Goal: Information Seeking & Learning: Check status

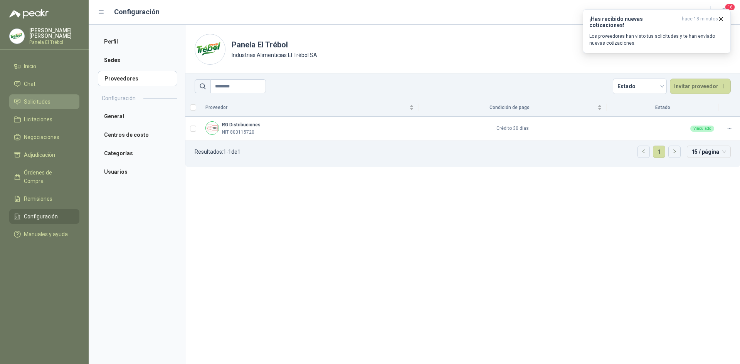
click at [49, 106] on span "Solicitudes" at bounding box center [37, 102] width 27 height 8
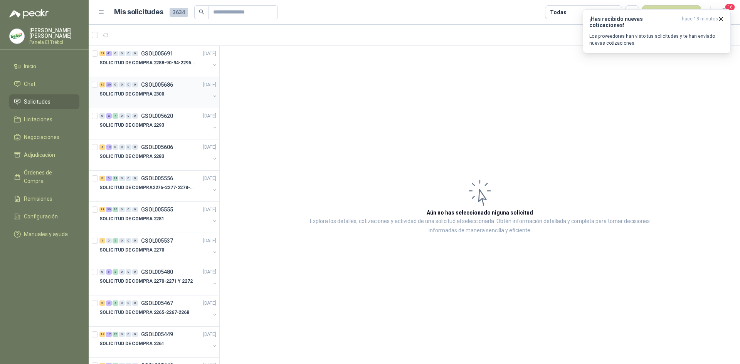
click at [212, 95] on button "button" at bounding box center [215, 96] width 6 height 6
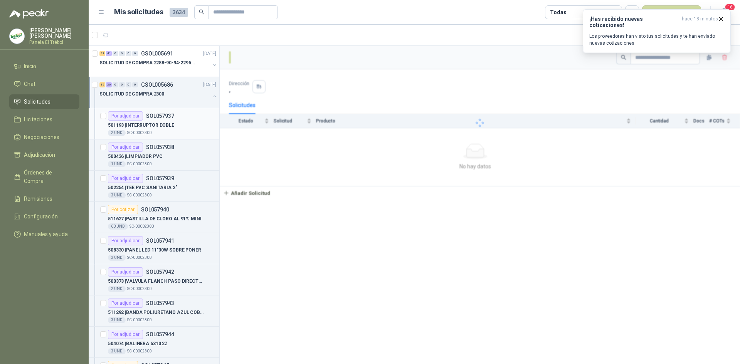
click at [164, 125] on p "501193 | INTERRUPTOR DOBLE" at bounding box center [141, 125] width 66 height 7
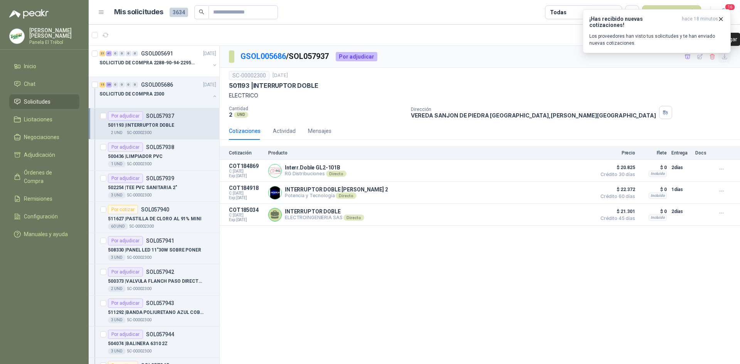
click at [725, 57] on icon "button" at bounding box center [724, 56] width 5 height 5
click at [149, 159] on p "500436 | LIMPIADOR PVC" at bounding box center [135, 156] width 55 height 7
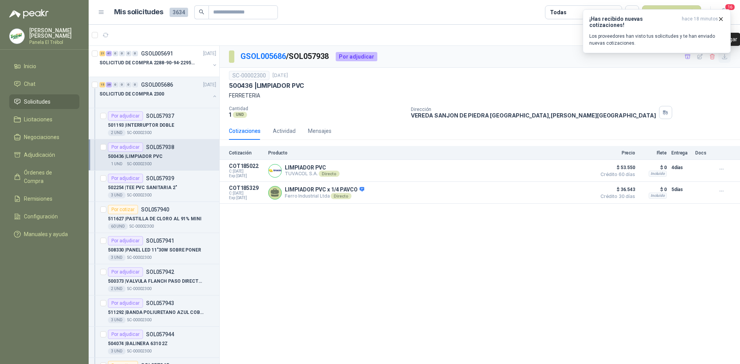
click at [727, 58] on icon "button" at bounding box center [724, 56] width 5 height 5
click at [152, 190] on p "502254 | TEE PVC SANITARIA 2"" at bounding box center [142, 187] width 69 height 7
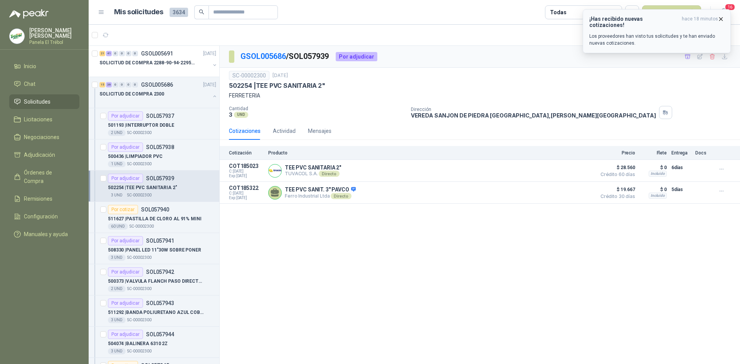
click at [722, 18] on icon "button" at bounding box center [721, 19] width 7 height 7
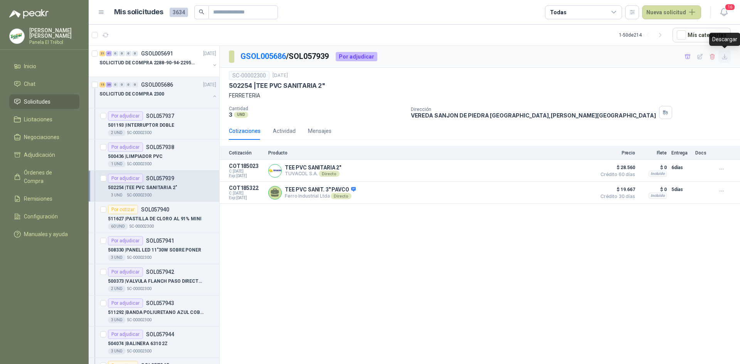
click at [724, 54] on icon "button" at bounding box center [724, 57] width 7 height 7
click at [160, 218] on p "511627 | PASTILLA DE CLORO AL 91% MINI" at bounding box center [155, 218] width 94 height 7
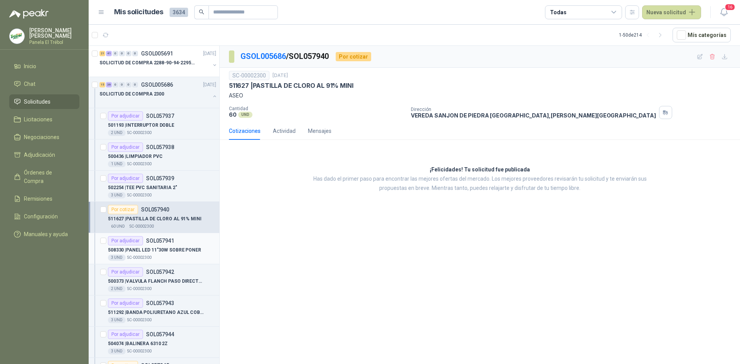
click at [153, 249] on p "508330 | PANEL LED 11"30W SOBRE PONER" at bounding box center [154, 250] width 93 height 7
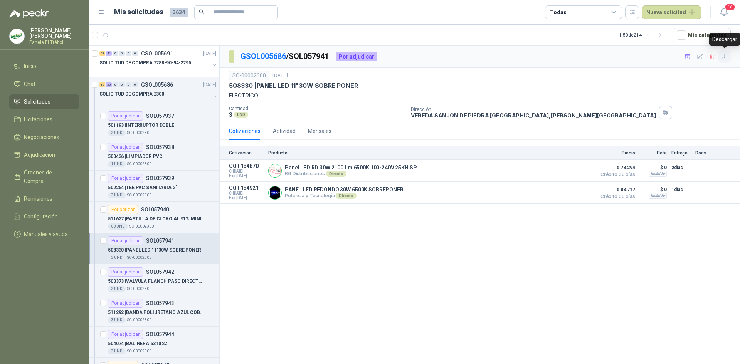
click at [725, 57] on icon "button" at bounding box center [724, 56] width 5 height 5
click at [169, 278] on p "500373 | VALVULA FLANCH PASO DIRECTO 2" X 150 PSI" at bounding box center [156, 281] width 96 height 7
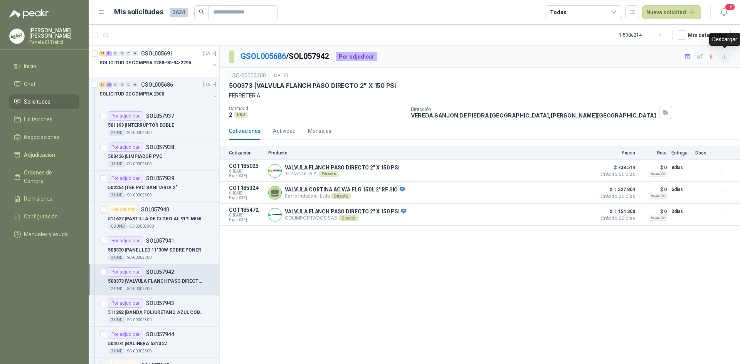
click at [724, 59] on icon "button" at bounding box center [724, 56] width 5 height 5
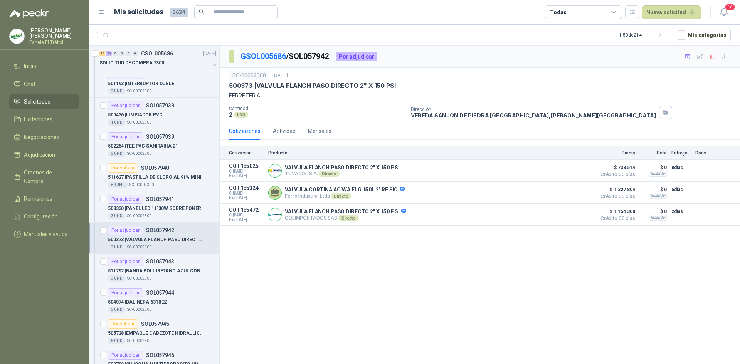
scroll to position [128, 0]
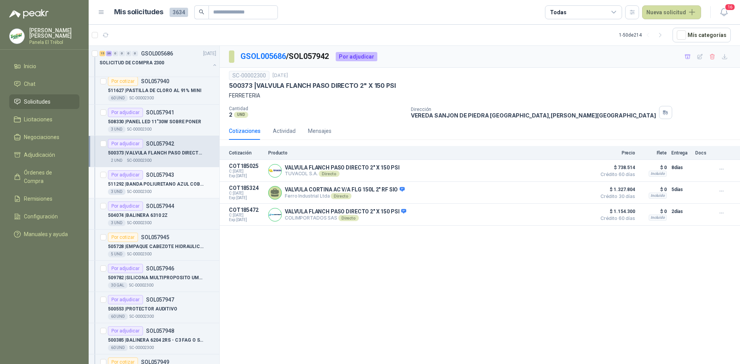
click at [153, 189] on div "3 UND  SC-00002300" at bounding box center [162, 192] width 108 height 6
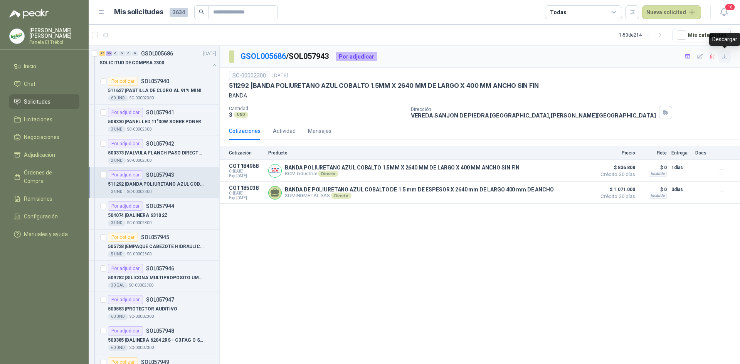
click at [726, 55] on icon "button" at bounding box center [724, 57] width 7 height 7
click at [145, 210] on div "Por adjudicar SOL057944" at bounding box center [141, 206] width 66 height 9
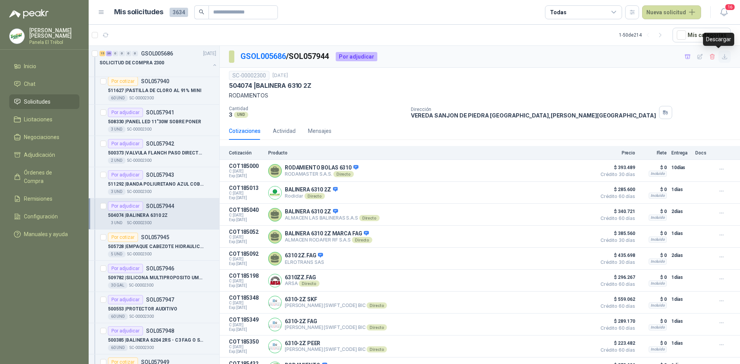
click at [721, 59] on icon "button" at bounding box center [724, 57] width 7 height 7
click at [152, 248] on p "505728 | EMPAQUE CABEZOTE HIDRAULICO EN POLIURE NO 55 SHORE" at bounding box center [156, 246] width 96 height 7
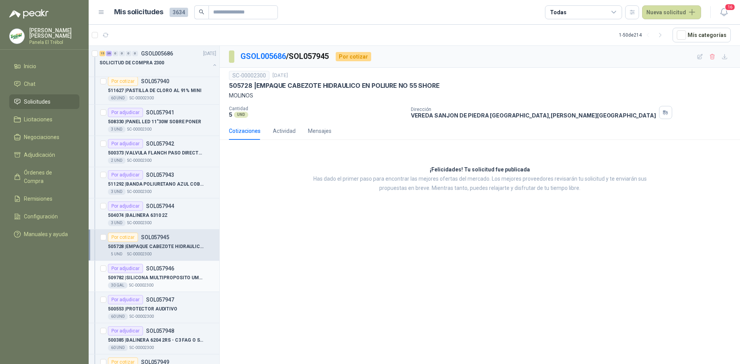
click at [148, 271] on p "SOL057946" at bounding box center [160, 268] width 28 height 5
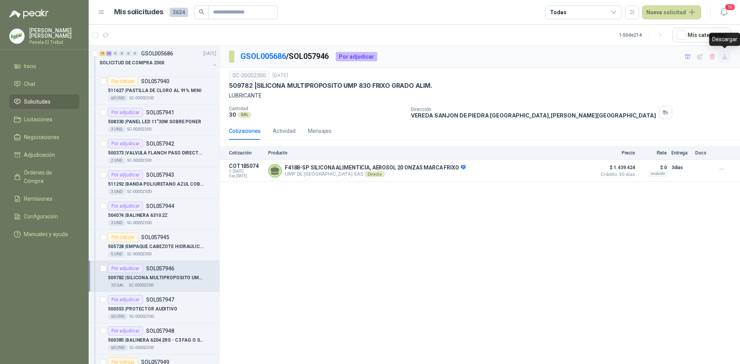
click at [723, 60] on button "button" at bounding box center [724, 56] width 12 height 12
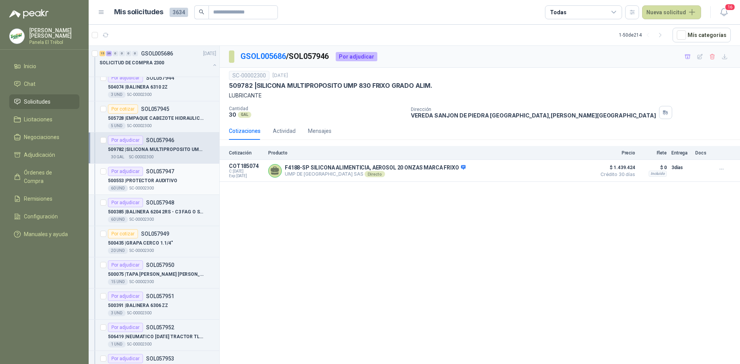
scroll to position [257, 0]
click at [155, 175] on div "Por adjudicar SOL057947 500553 | PROTECTOR AUDITIVO 60 UND  SC-00002300" at bounding box center [162, 178] width 108 height 25
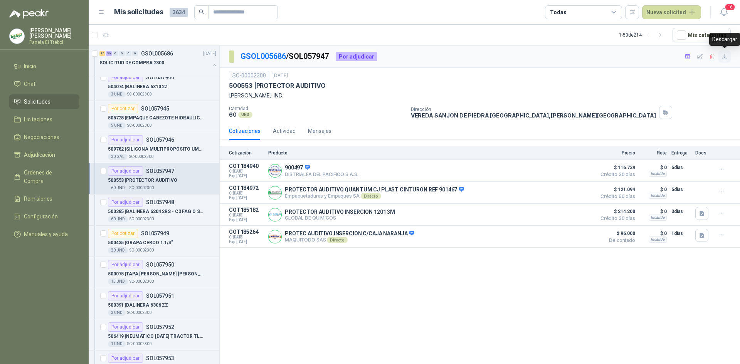
click at [723, 55] on icon "button" at bounding box center [724, 57] width 7 height 7
click at [156, 217] on div "60 UND  SC-00002300" at bounding box center [162, 219] width 108 height 6
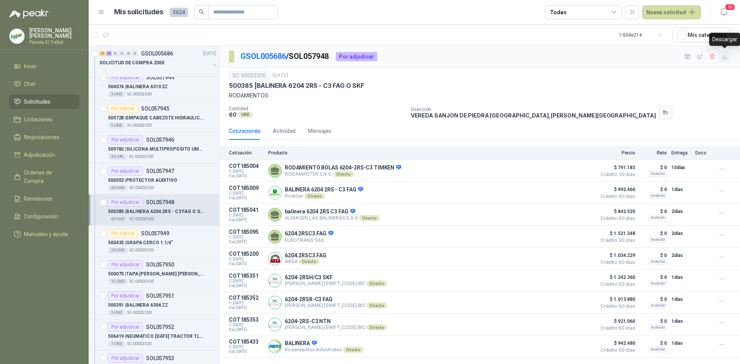
click at [727, 57] on icon "button" at bounding box center [724, 57] width 7 height 7
click at [156, 249] on div "20 UND  SC-00002300" at bounding box center [162, 250] width 108 height 6
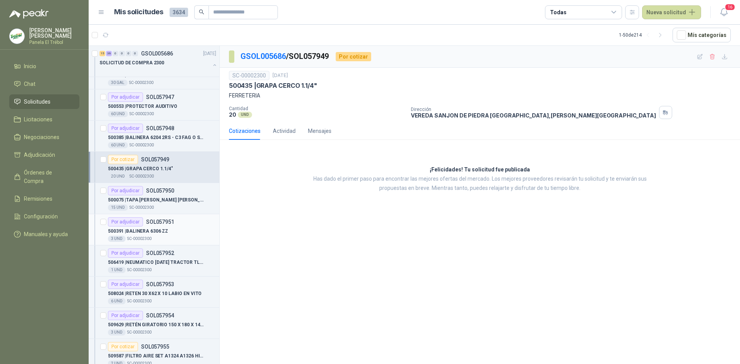
scroll to position [334, 0]
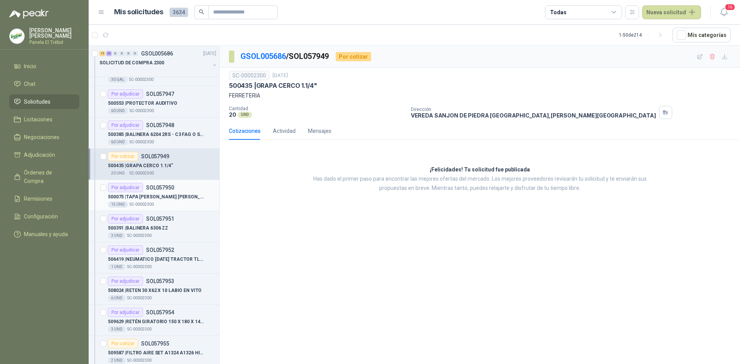
click at [151, 201] on div "500075 | TAPA [PERSON_NAME] [PERSON_NAME]" at bounding box center [162, 196] width 108 height 9
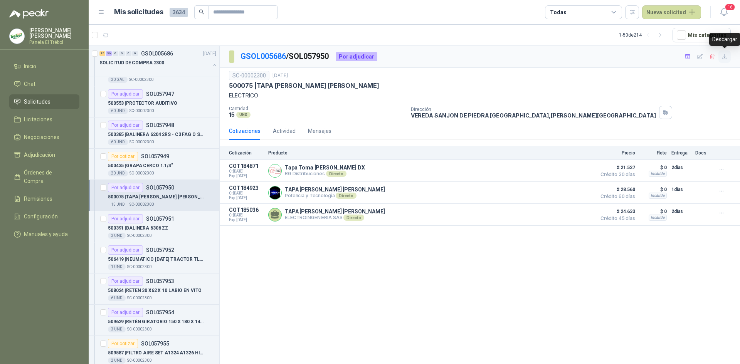
click at [728, 56] on icon "button" at bounding box center [724, 57] width 7 height 7
click at [158, 230] on p "500391 | BALINERA 6306 ZZ" at bounding box center [138, 228] width 60 height 7
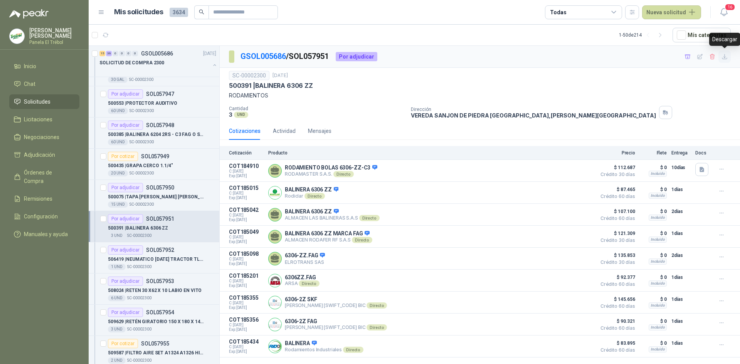
click at [726, 56] on icon "button" at bounding box center [724, 57] width 7 height 7
click at [159, 262] on p "506419 | NEUMATICO [DATE] TRACTOR TL01" at bounding box center [156, 259] width 96 height 7
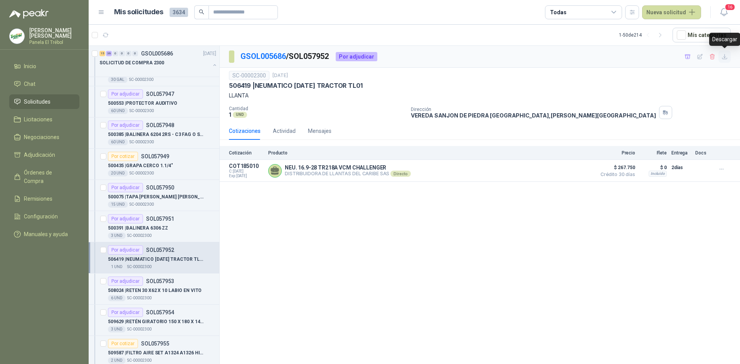
click at [726, 56] on icon "button" at bounding box center [724, 57] width 7 height 7
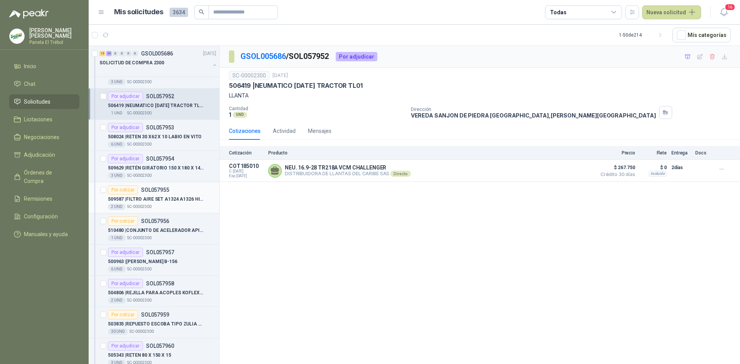
scroll to position [488, 0]
click at [180, 134] on p "508024 | RETEN 30 X62 X 10 LABIO EN [PERSON_NAME]" at bounding box center [155, 136] width 94 height 7
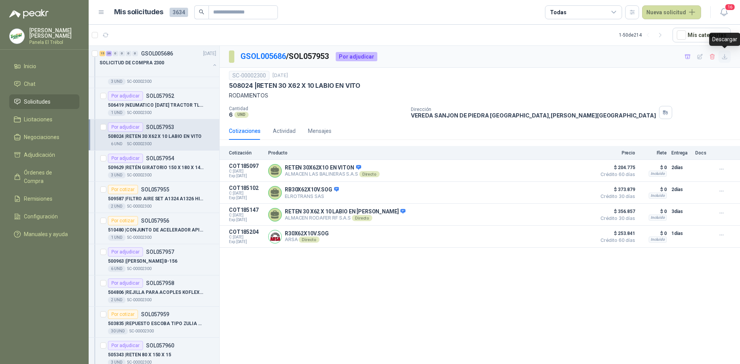
click at [725, 59] on icon "button" at bounding box center [724, 57] width 7 height 7
click at [154, 165] on p "509629 | RETÉN GIRATORIO 150 X 180 X 14.5/15 METALICO COTERCO" at bounding box center [156, 167] width 96 height 7
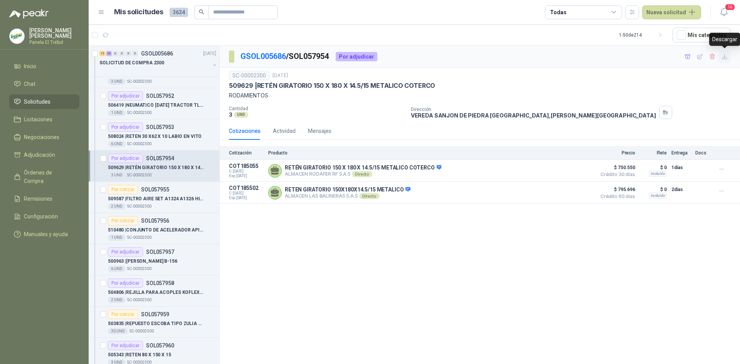
click at [725, 58] on icon "button" at bounding box center [724, 56] width 5 height 5
click at [165, 194] on div "Por cotizar SOL057955" at bounding box center [138, 189] width 61 height 9
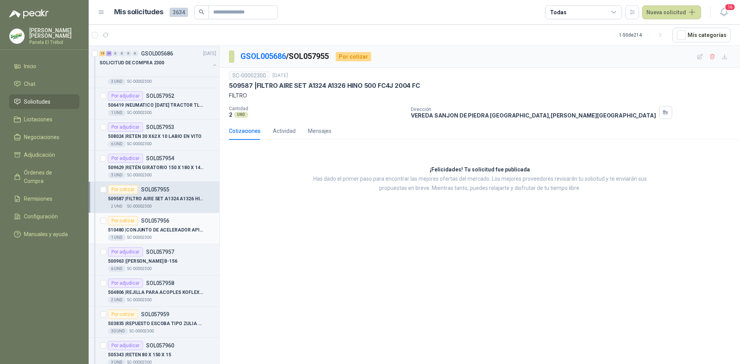
click at [163, 228] on p "510480 | CONJUNTO DE ACELERADOR APILADOR ESL 122 SERIE 4301407126" at bounding box center [156, 230] width 96 height 7
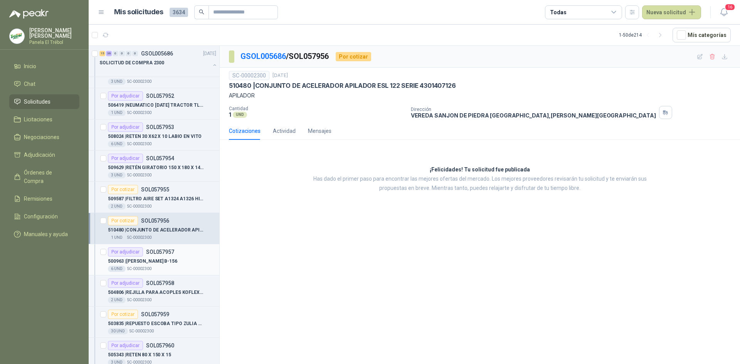
click at [161, 250] on p "SOL057957" at bounding box center [160, 251] width 28 height 5
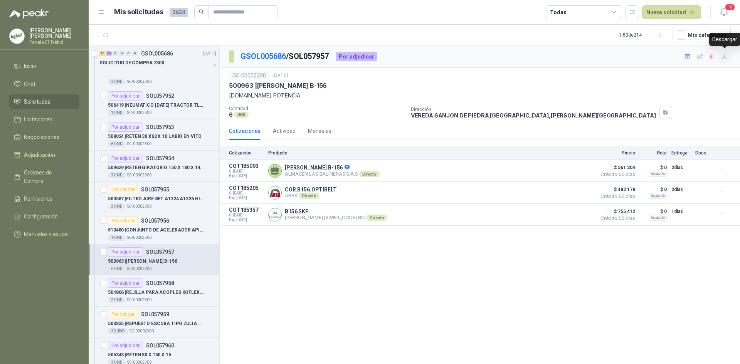
click at [726, 57] on icon "button" at bounding box center [724, 57] width 7 height 7
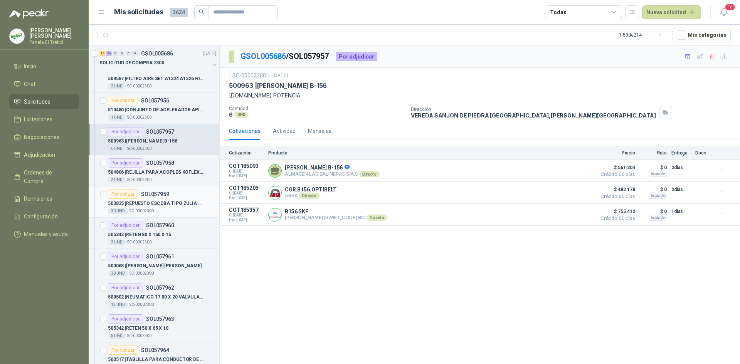
scroll to position [617, 0]
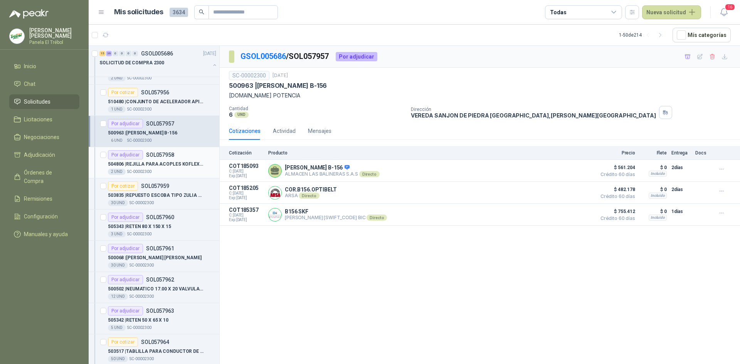
click at [159, 159] on div "Por adjudicar SOL057958" at bounding box center [141, 154] width 66 height 9
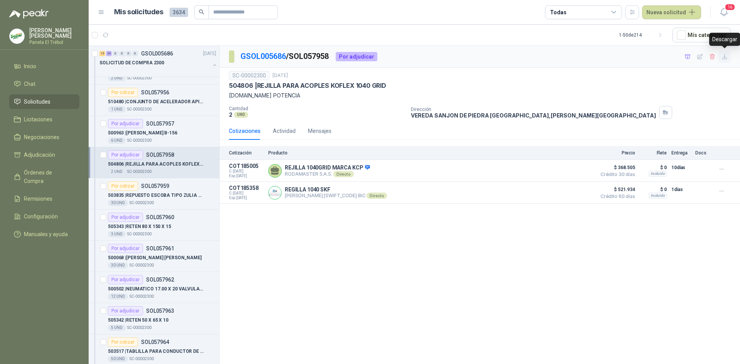
click at [725, 55] on icon "button" at bounding box center [724, 57] width 7 height 7
click at [141, 190] on div "Por cotizar SOL057959" at bounding box center [138, 186] width 61 height 9
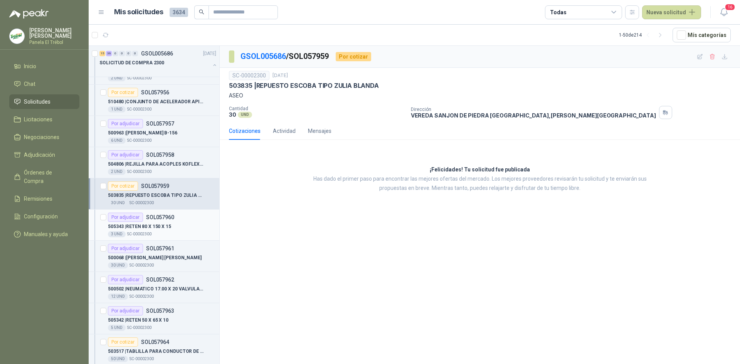
click at [160, 233] on div "3 UND  SC-00002300" at bounding box center [162, 234] width 108 height 6
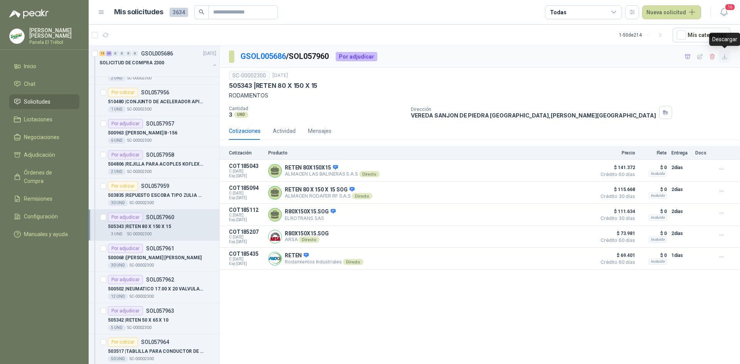
click at [726, 57] on icon "button" at bounding box center [724, 57] width 7 height 7
click at [147, 258] on p "500068 | [PERSON_NAME] [PERSON_NAME]" at bounding box center [155, 257] width 94 height 7
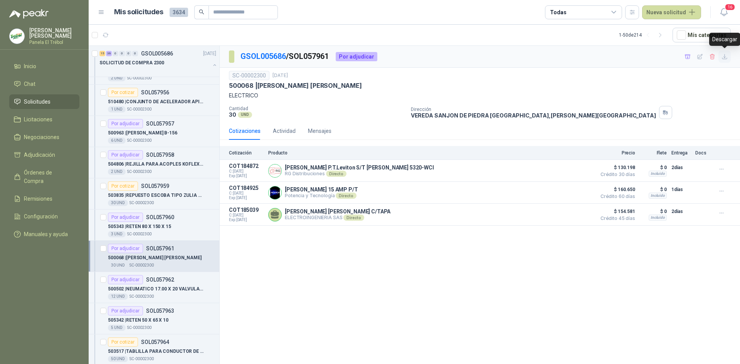
click at [726, 57] on icon "button" at bounding box center [724, 57] width 7 height 7
click at [148, 282] on p "SOL057962" at bounding box center [160, 279] width 28 height 5
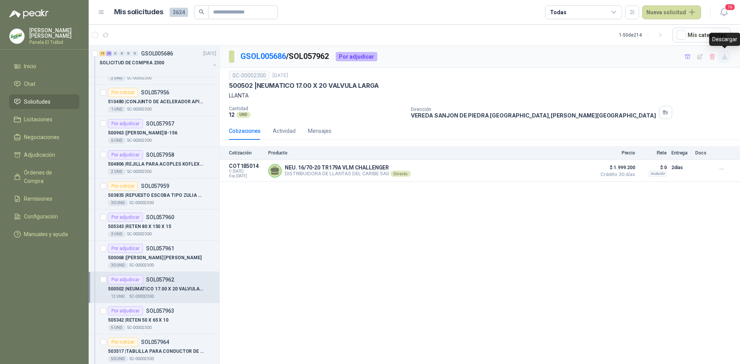
click at [727, 56] on icon "button" at bounding box center [724, 57] width 7 height 7
click at [141, 320] on p "505342 | RETEN 50 X 65 X 10" at bounding box center [138, 320] width 61 height 7
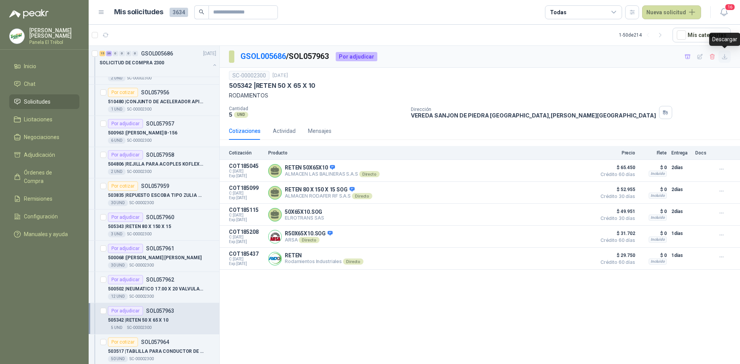
click at [724, 58] on icon "button" at bounding box center [724, 57] width 7 height 7
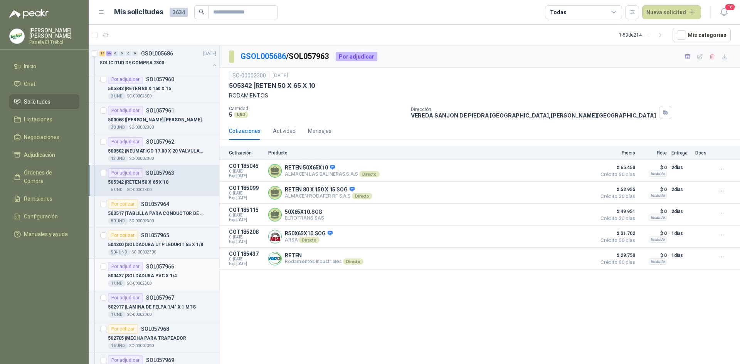
scroll to position [771, 0]
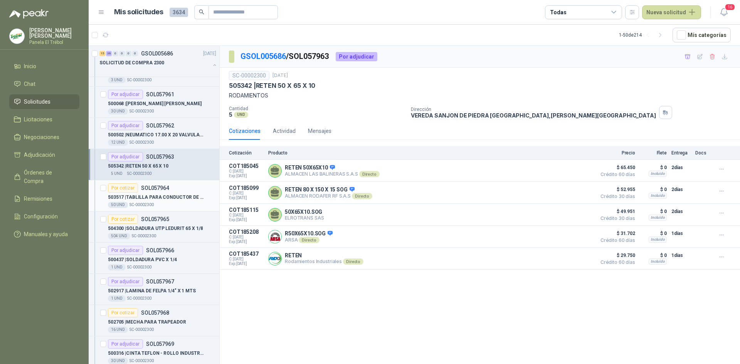
click at [156, 202] on div "50 UND  SC-00002300" at bounding box center [162, 205] width 108 height 6
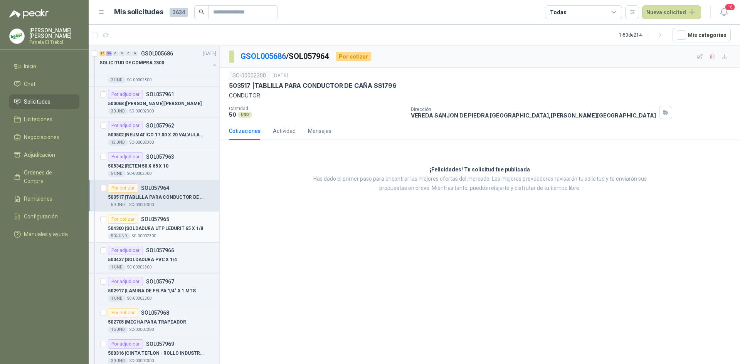
click at [159, 230] on p "504300 | SOLDADURA UTP LEDURIT 65 X 1/8" at bounding box center [155, 228] width 95 height 7
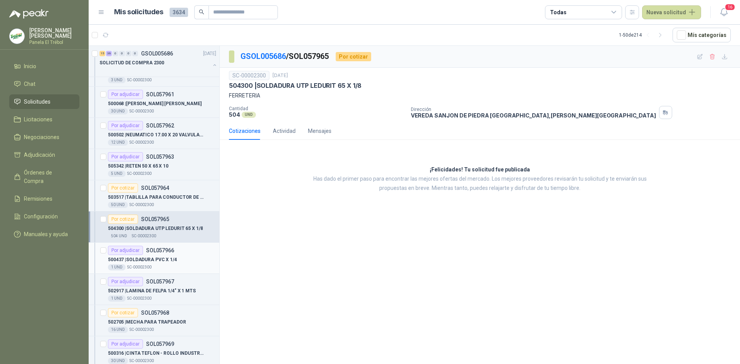
click at [160, 260] on p "500437 | SOLDADURA PVC X 1/4" at bounding box center [142, 259] width 69 height 7
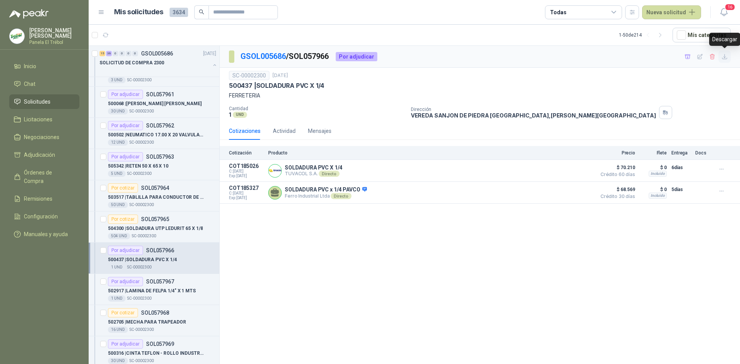
click at [726, 58] on icon "button" at bounding box center [724, 57] width 7 height 7
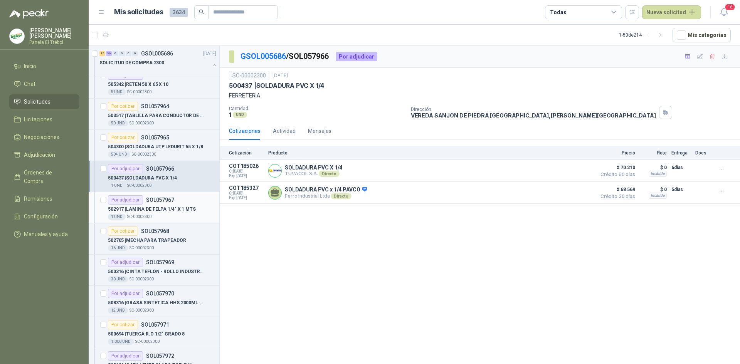
scroll to position [874, 0]
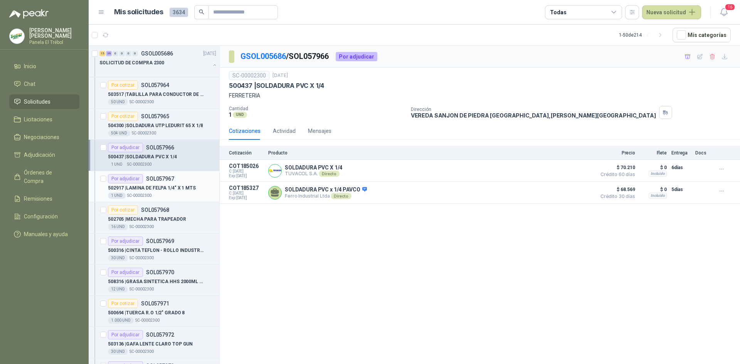
click at [156, 187] on p "502917 | LAMINA DE FELPA 1/4" X 1 MTS" at bounding box center [152, 188] width 88 height 7
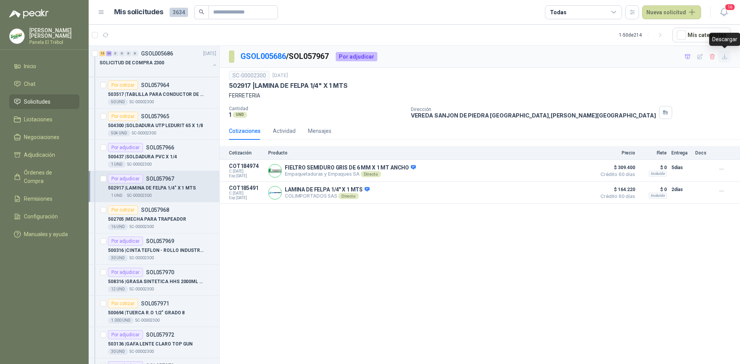
click at [725, 55] on icon "button" at bounding box center [724, 57] width 7 height 7
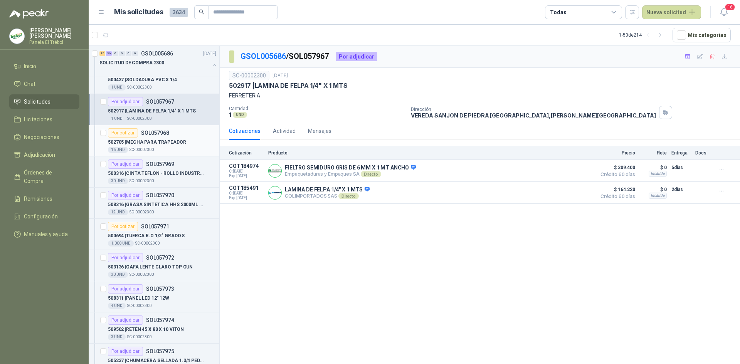
click at [168, 146] on div "502705 | MECHA PARA TRAPEADOR" at bounding box center [162, 142] width 108 height 9
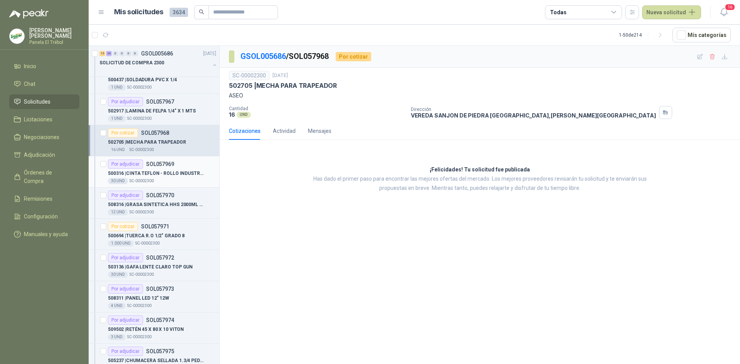
click at [172, 172] on p "500316 | CINTA TEFLON - ROLLO INDUSTRIAL" at bounding box center [156, 173] width 96 height 7
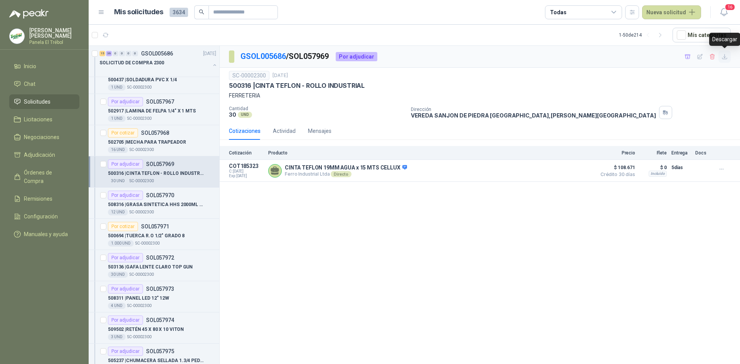
click at [724, 60] on icon "button" at bounding box center [724, 57] width 7 height 7
click at [150, 208] on p "508316 | GRASA SINTETICA HHS 2000ML REF/083-106-F" at bounding box center [156, 204] width 96 height 7
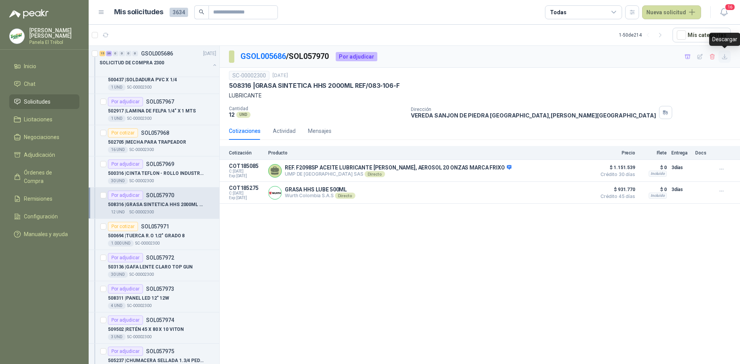
click at [726, 57] on icon "button" at bounding box center [724, 57] width 7 height 7
click at [143, 240] on div "500694 | TUERCA R.O 1/2" GRADO 8" at bounding box center [162, 235] width 108 height 9
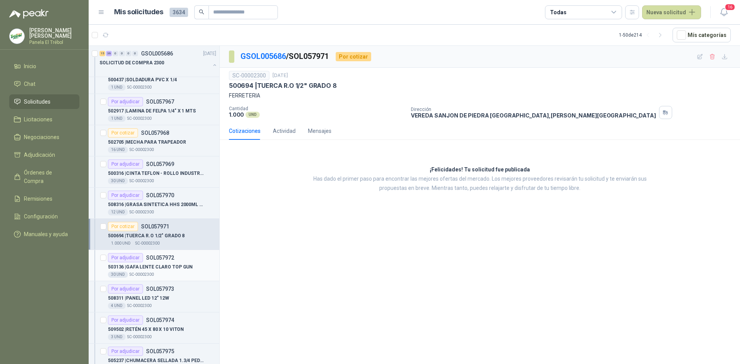
click at [158, 264] on p "503136 | GAFA LENTE CLARO TOP GUN" at bounding box center [150, 267] width 85 height 7
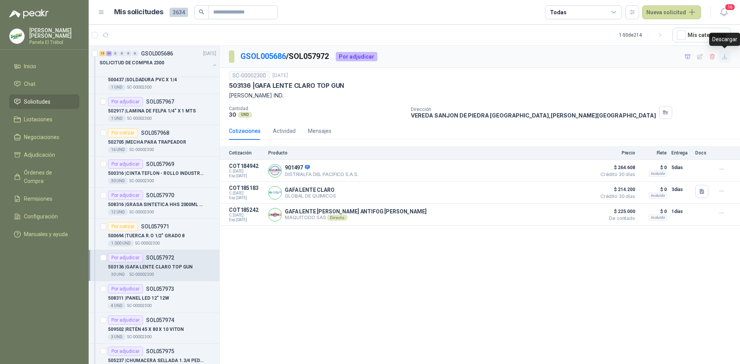
click at [725, 56] on icon "button" at bounding box center [724, 56] width 5 height 5
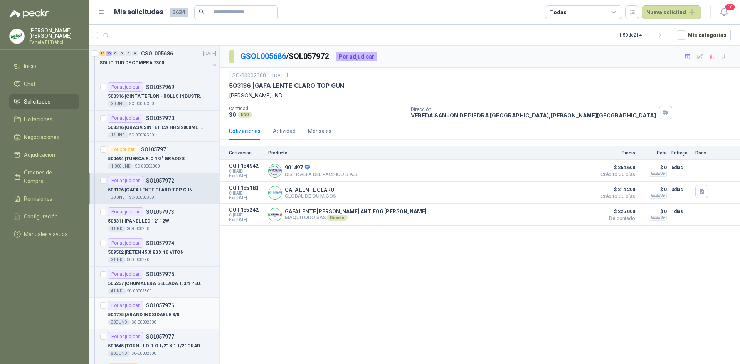
scroll to position [1079, 0]
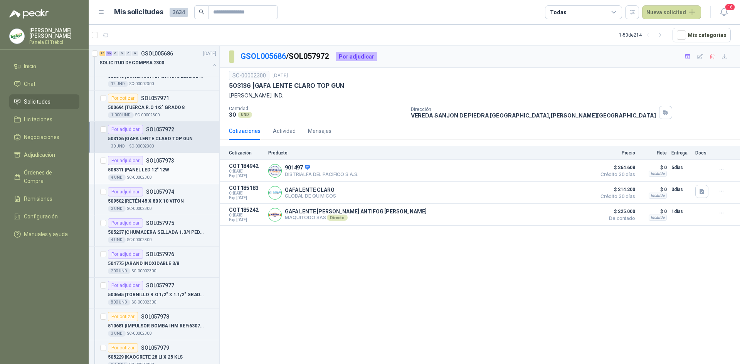
click at [158, 176] on div "4 UND  SC-00002300" at bounding box center [162, 178] width 108 height 6
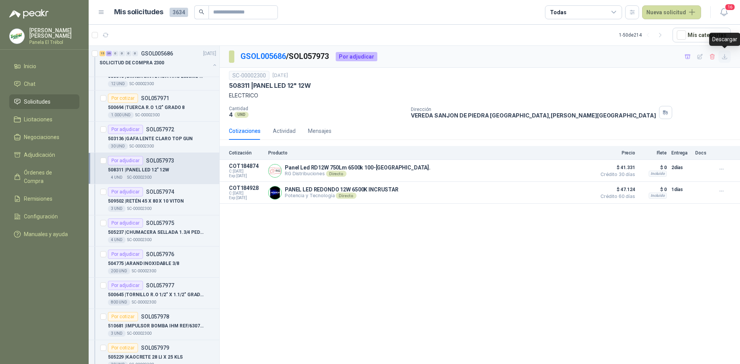
click at [723, 58] on icon "button" at bounding box center [724, 57] width 7 height 7
click at [137, 196] on div "Por adjudicar" at bounding box center [125, 191] width 35 height 9
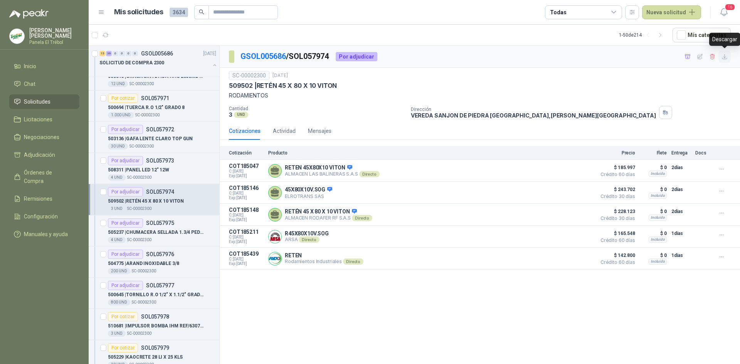
click at [725, 59] on icon "button" at bounding box center [724, 56] width 5 height 5
click at [164, 237] on div "505237 | CHUMACERA SELLADA 1.3/4 PEDESTAL 4 UND  SC-00002300" at bounding box center [162, 235] width 108 height 15
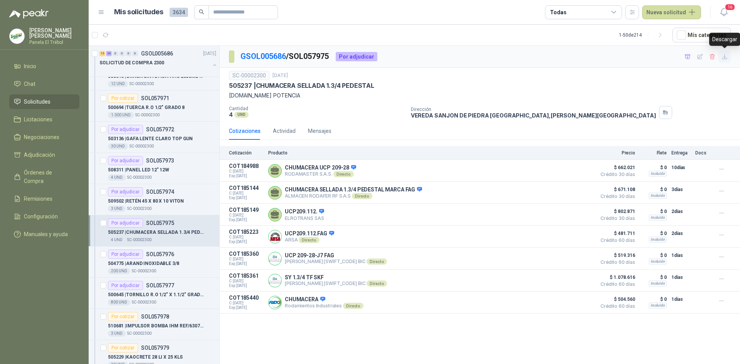
click at [725, 58] on icon "button" at bounding box center [724, 57] width 7 height 7
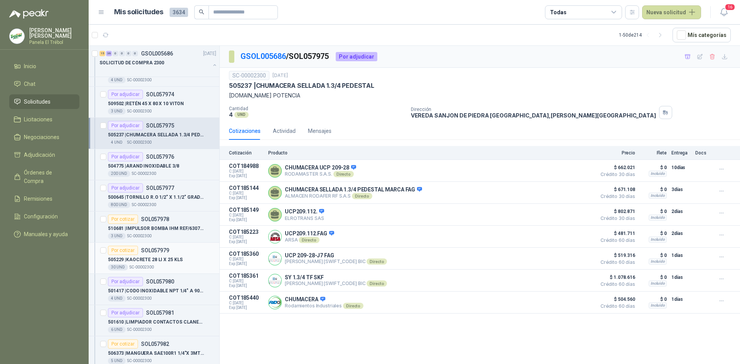
scroll to position [1182, 0]
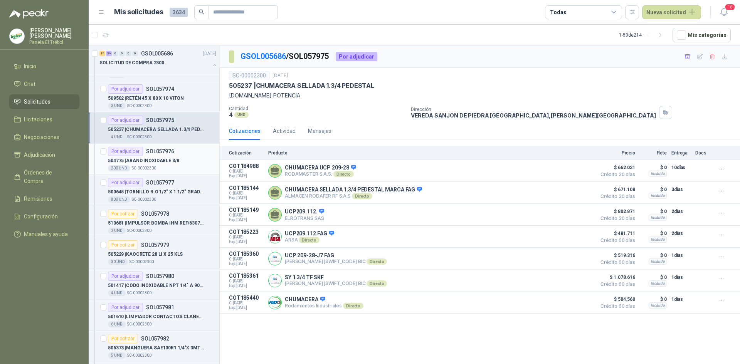
click at [148, 164] on p "504775 | [PERSON_NAME] INOXIDABLE 3/8" at bounding box center [143, 160] width 71 height 7
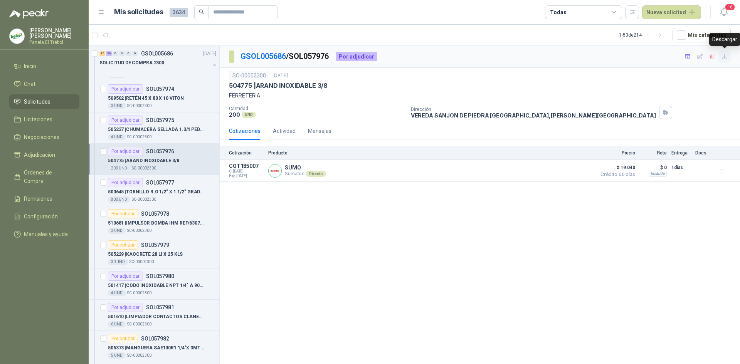
click at [727, 55] on icon "button" at bounding box center [724, 57] width 7 height 7
click at [172, 196] on div "500645 | TORNILLO R.O 1/2" X 1.1/2" GRADO 5" at bounding box center [162, 191] width 108 height 9
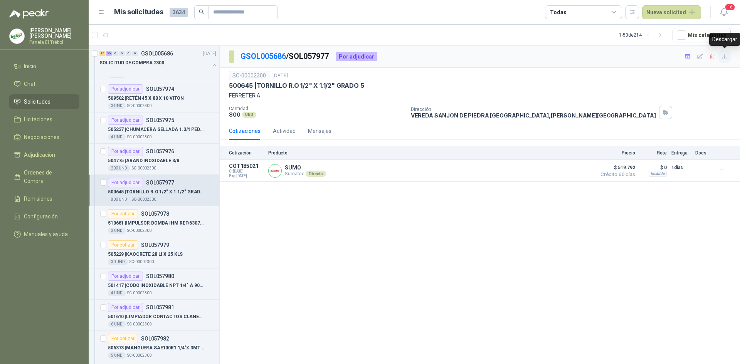
click at [728, 57] on button "button" at bounding box center [724, 56] width 12 height 12
click at [145, 220] on p "510681 | IMPULSOR BOMBA IHM REF/63072000A2-220947" at bounding box center [156, 223] width 96 height 7
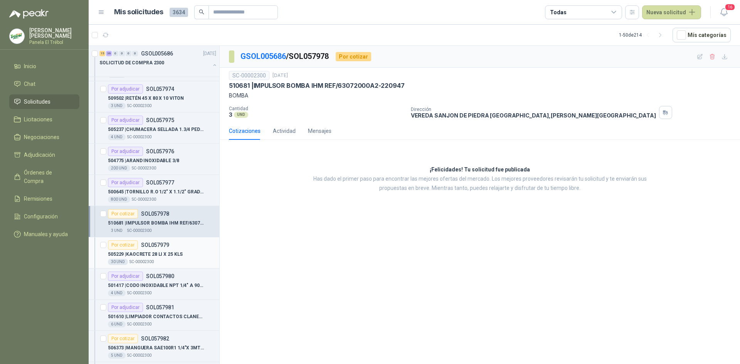
click at [170, 257] on p "505229 | KAOCRETE 28 LI X 25 KLS" at bounding box center [145, 254] width 75 height 7
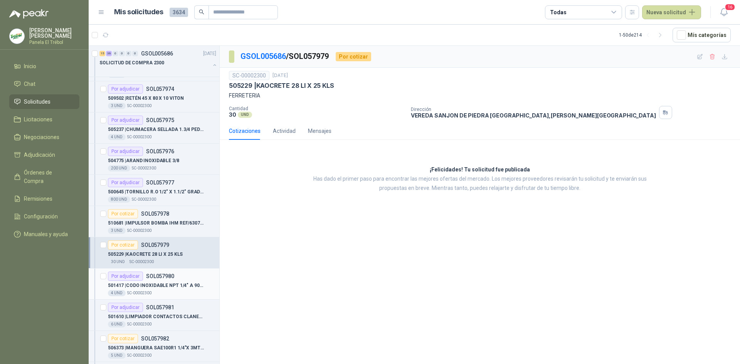
click at [162, 284] on p "501417 | CODO INOXIDABLE NPT 1/4" A 90 X 150" at bounding box center [156, 285] width 96 height 7
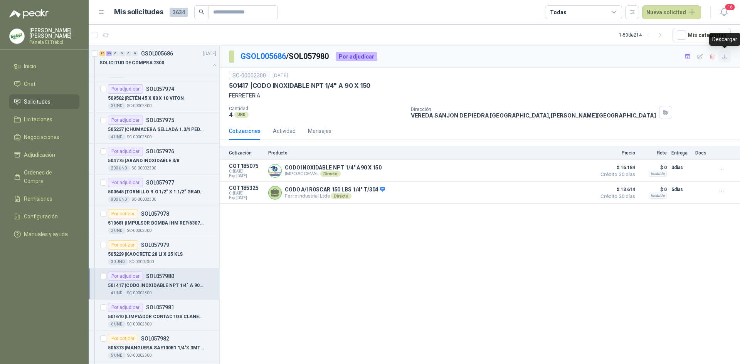
click at [723, 56] on icon "button" at bounding box center [724, 57] width 7 height 7
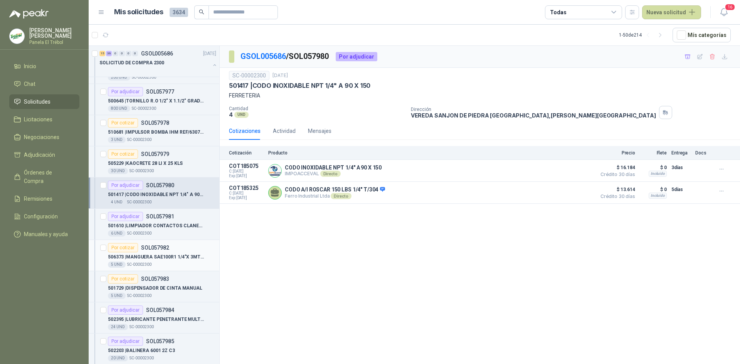
scroll to position [1284, 0]
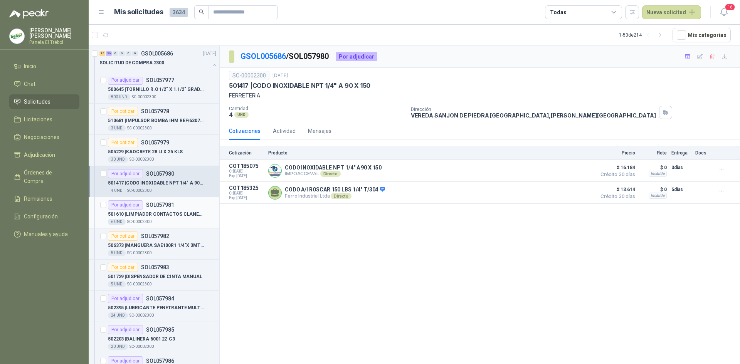
click at [148, 213] on p "501610 | LIMPIADOR CONTACTOS CLANER REF/10229811" at bounding box center [156, 214] width 96 height 7
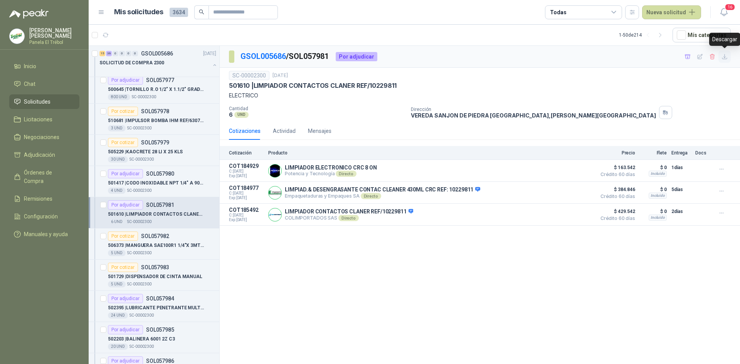
click at [724, 57] on icon "button" at bounding box center [724, 57] width 7 height 7
click at [140, 241] on div "506373 | MANGUERA SAE100R1 1/4"X 3MT HHJIC 7/16" at bounding box center [162, 245] width 108 height 9
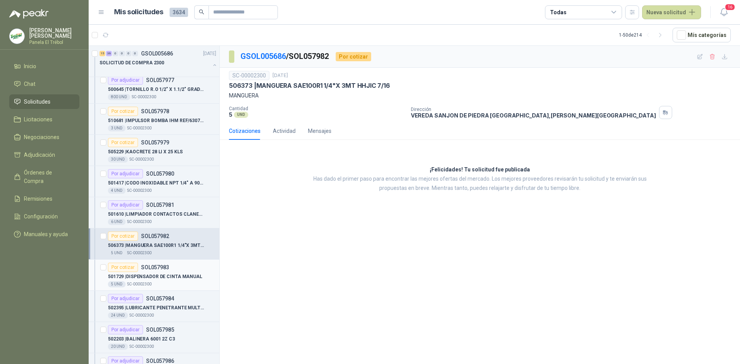
click at [156, 266] on p "SOL057983" at bounding box center [155, 267] width 28 height 5
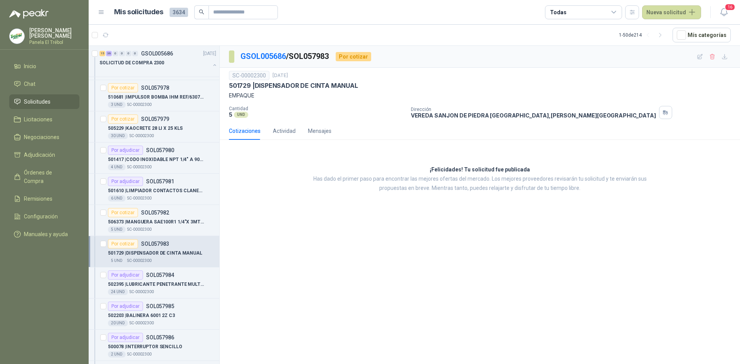
scroll to position [1362, 0]
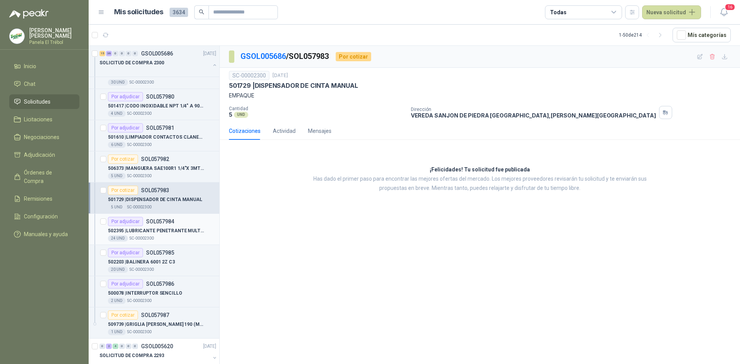
click at [154, 232] on p "502395 | LUBRICANTE PENETRANTE MULTIUSO/CRC 3-36" at bounding box center [156, 230] width 96 height 7
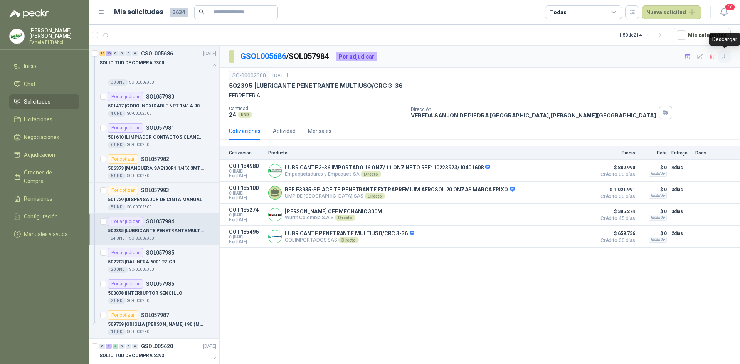
click at [724, 56] on icon "button" at bounding box center [724, 57] width 7 height 7
click at [135, 264] on p "502203 | BALINERA 6001 2Z C3" at bounding box center [141, 262] width 67 height 7
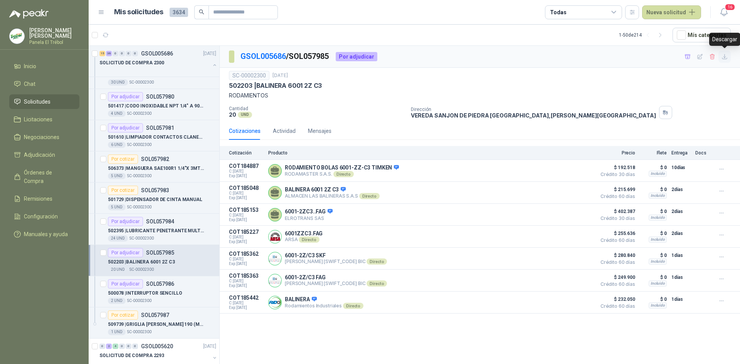
click at [728, 55] on icon "button" at bounding box center [724, 57] width 7 height 7
click at [150, 294] on p "500078 | INTERRUPTOR SENCILLO" at bounding box center [145, 293] width 74 height 7
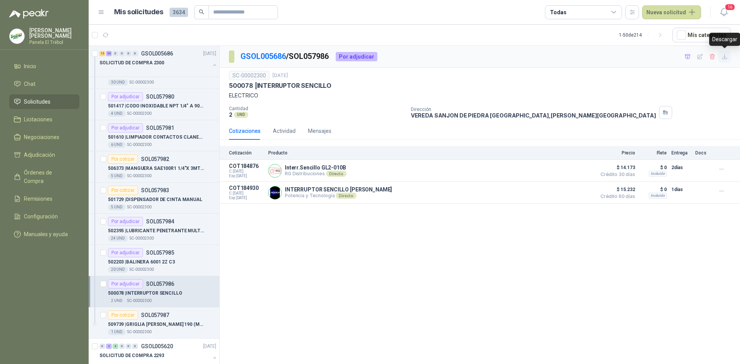
click at [725, 57] on icon "button" at bounding box center [724, 56] width 5 height 5
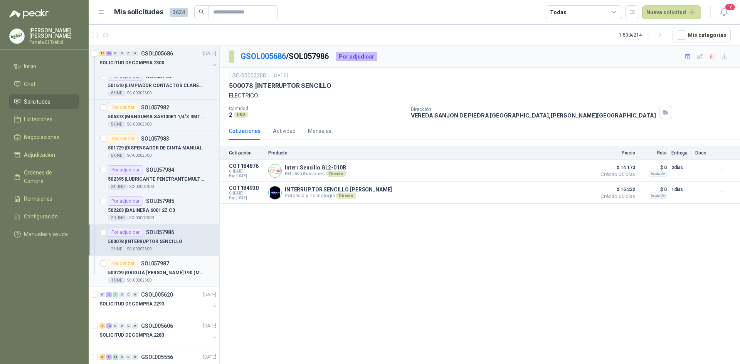
click at [149, 276] on p "509739 | GRIGLIA [PERSON_NAME] 190 (MF900578) SMIPACK" at bounding box center [156, 272] width 96 height 7
